Goal: Find specific page/section: Find specific page/section

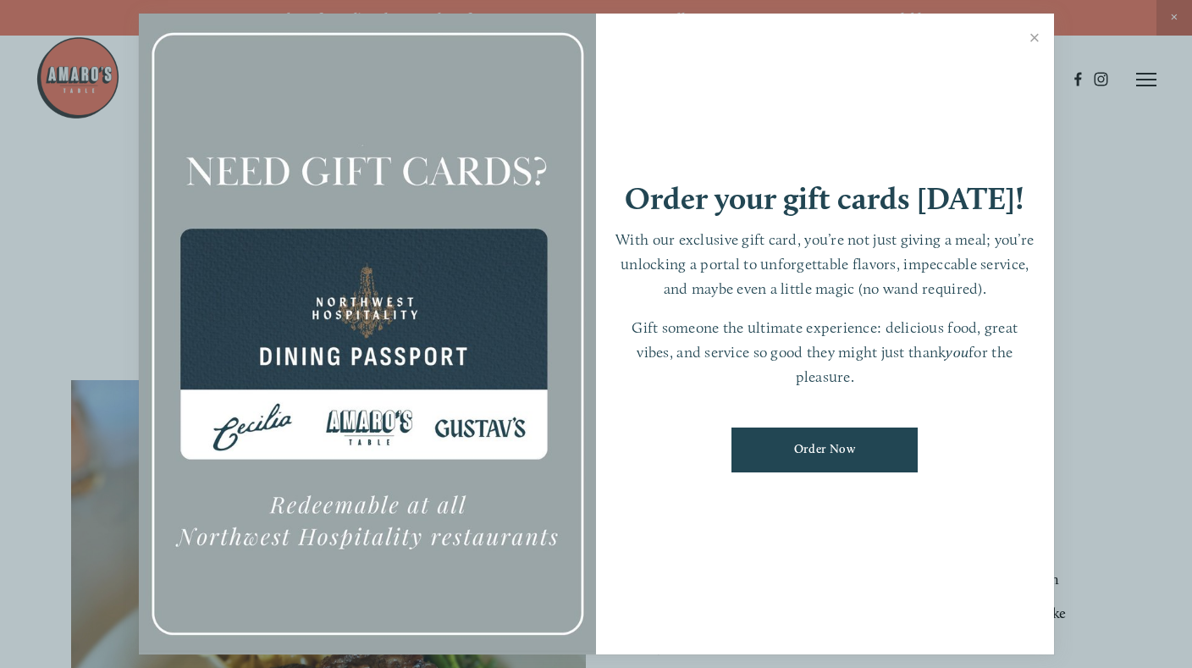
click at [1040, 31] on link "Close" at bounding box center [1034, 39] width 33 height 47
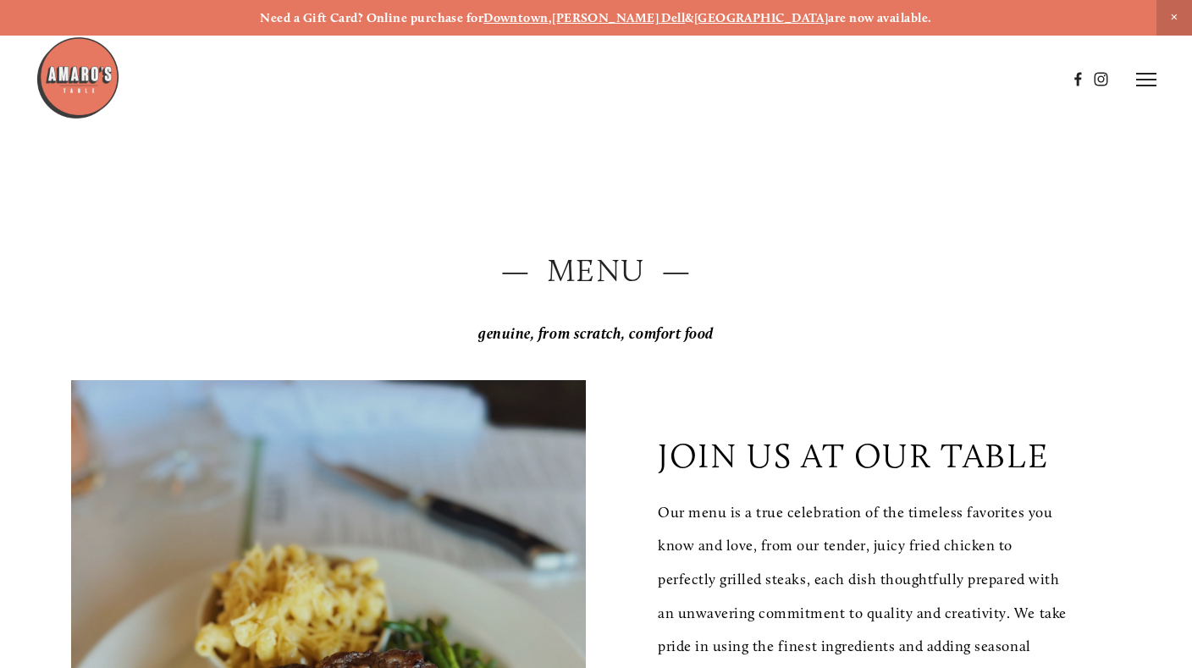
click at [549, 23] on strong "Downtown" at bounding box center [515, 17] width 65 height 15
click at [739, 12] on strong "[GEOGRAPHIC_DATA]" at bounding box center [761, 17] width 135 height 15
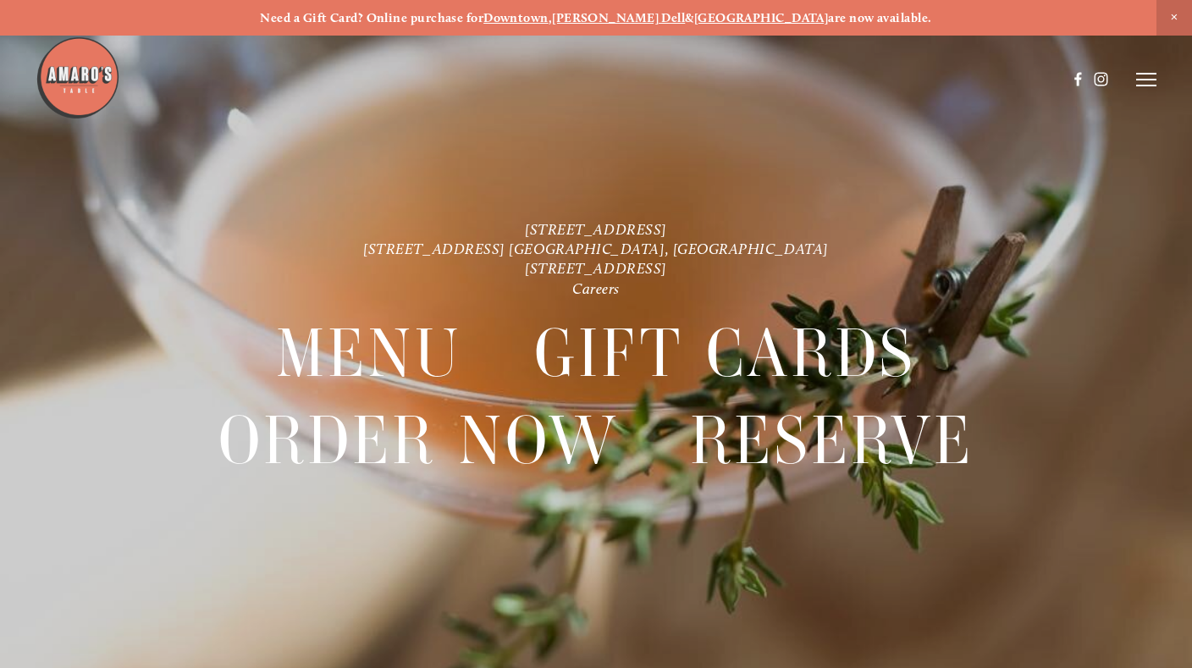
click at [149, 354] on nav "Menu Gift Cards Order Now Reserve" at bounding box center [595, 409] width 1073 height 222
drag, startPoint x: 422, startPoint y: 264, endPoint x: 809, endPoint y: 271, distance: 386.9
click at [809, 271] on p "1220 Main St. Ste. 100, Vancouver, WA 816 NE 98th Cir. Vancouver, WA 1300 Mt St…" at bounding box center [596, 259] width 858 height 80
copy link "[STREET_ADDRESS]"
click at [1141, 73] on icon at bounding box center [1146, 79] width 20 height 15
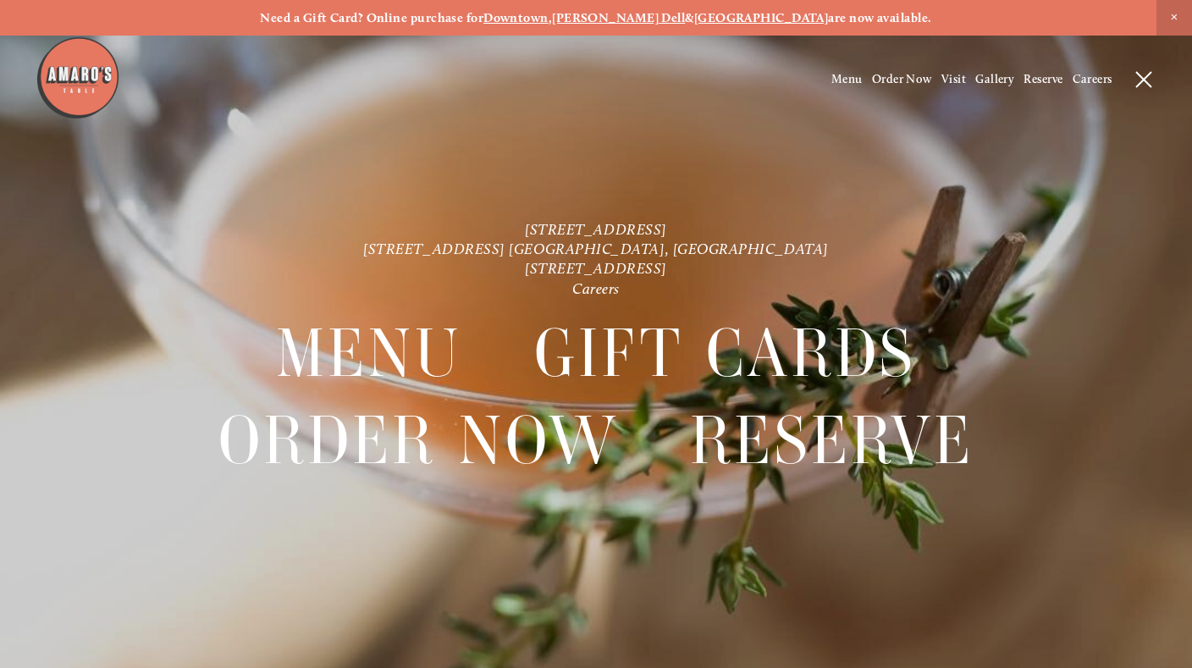
click at [789, 196] on div at bounding box center [596, 334] width 1192 height 668
